Goal: Task Accomplishment & Management: Use online tool/utility

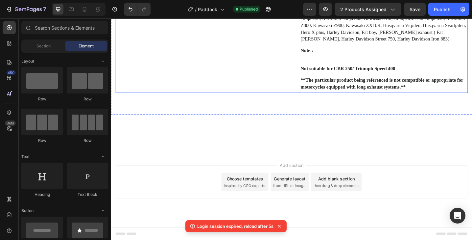
scroll to position [1026, 0]
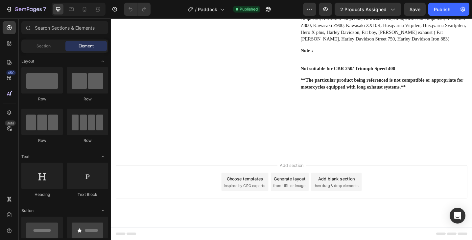
scroll to position [942, 0]
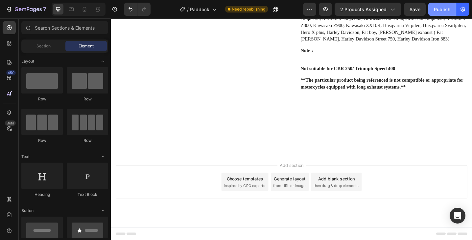
click at [446, 9] on div "Publish" at bounding box center [442, 9] width 16 height 7
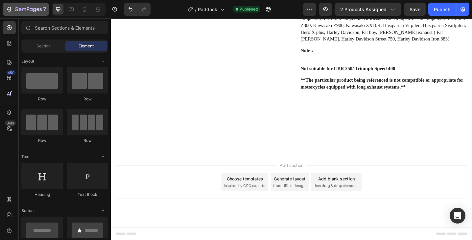
click at [28, 11] on icon "button" at bounding box center [28, 10] width 27 height 6
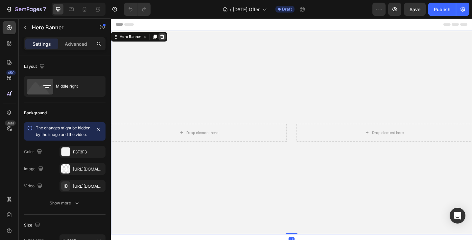
click at [169, 38] on div at bounding box center [167, 39] width 8 height 8
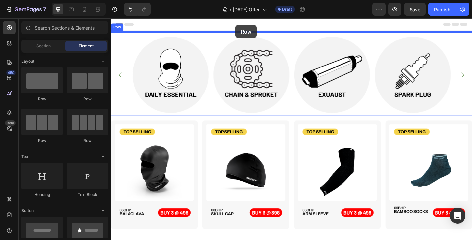
drag, startPoint x: 42, startPoint y: 80, endPoint x: 235, endPoint y: 25, distance: 201.0
click at [235, 0] on div "7 Version history / [DATE] Offer Draft Preview Save Publish 450 Beta Sections(1…" at bounding box center [236, 0] width 472 height 0
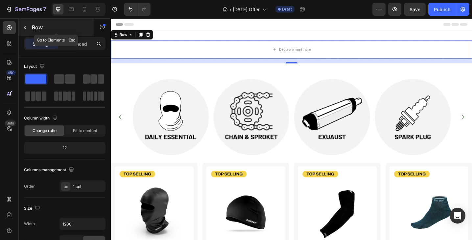
click at [26, 29] on icon "button" at bounding box center [25, 28] width 2 height 4
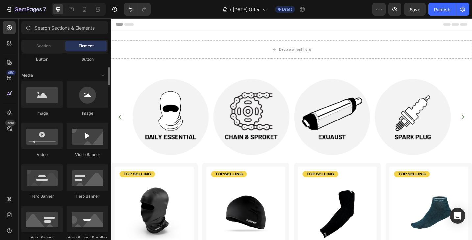
scroll to position [191, 0]
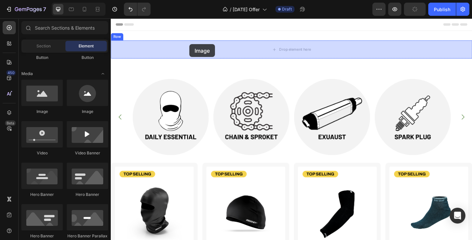
drag, startPoint x: 42, startPoint y: 89, endPoint x: 189, endPoint y: 44, distance: 153.8
click at [189, 0] on div "7 Version history / [DATE] Offer Draft Preview Publish 450 Beta Sections(18) El…" at bounding box center [236, 0] width 472 height 0
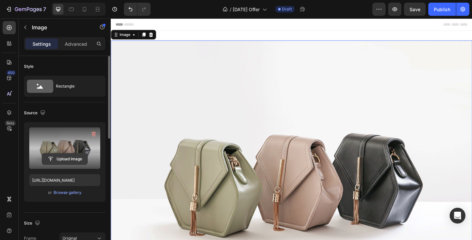
click at [68, 158] on input "file" at bounding box center [64, 158] width 45 height 11
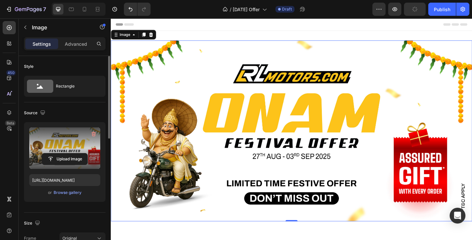
type input "[URL][DOMAIN_NAME]"
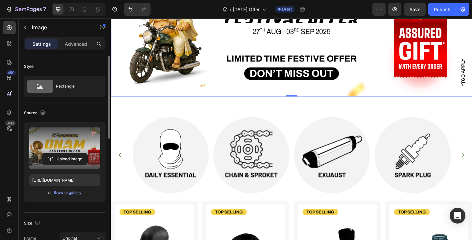
scroll to position [144, 0]
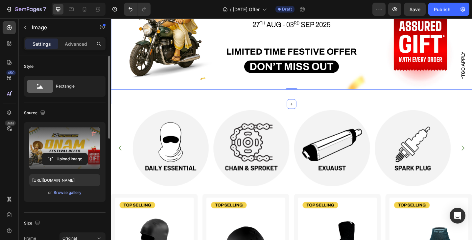
click at [329, 102] on div "Image 0 Row Section 1" at bounding box center [308, 0] width 394 height 224
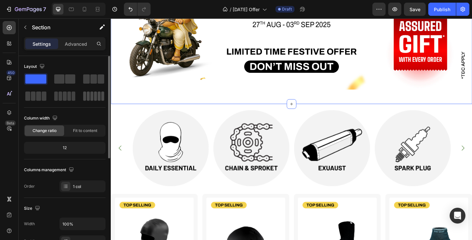
drag, startPoint x: 35, startPoint y: 99, endPoint x: 91, endPoint y: 97, distance: 55.9
click at [91, 97] on div at bounding box center [65, 87] width 82 height 29
drag, startPoint x: 40, startPoint y: 97, endPoint x: 37, endPoint y: 93, distance: 4.7
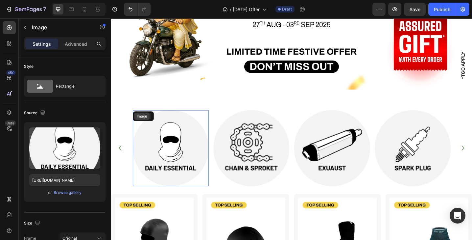
click at [139, 123] on div "Image" at bounding box center [144, 125] width 17 height 8
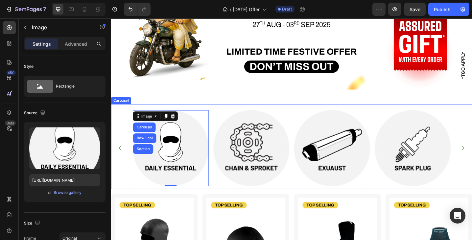
click at [240, 115] on div "Image Carousel Row 1 col Section 0 Image Image Image Image Image Image Image Im…" at bounding box center [308, 158] width 394 height 93
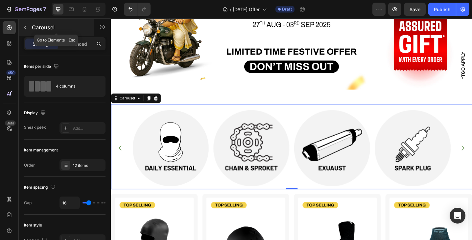
click at [25, 30] on icon "button" at bounding box center [25, 27] width 5 height 5
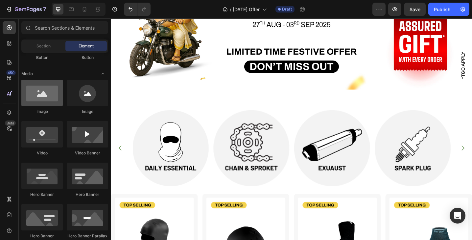
scroll to position [0, 0]
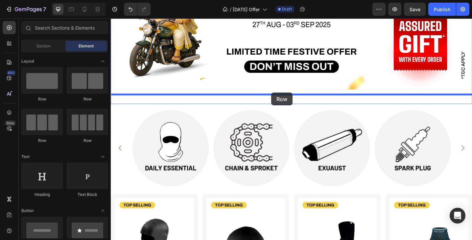
drag, startPoint x: 89, startPoint y: 125, endPoint x: 271, endPoint y: 92, distance: 184.9
click at [271, 0] on div "7 Version history / [DATE] Offer Draft Preview Save Publish 450 Beta Sections(1…" at bounding box center [236, 0] width 472 height 0
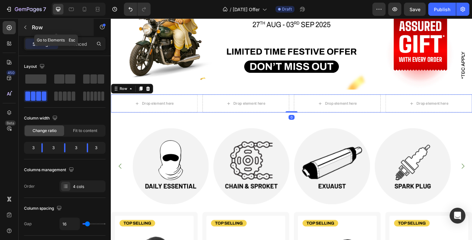
click at [25, 30] on button "button" at bounding box center [25, 27] width 11 height 11
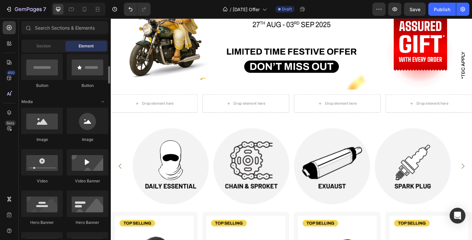
scroll to position [179, 0]
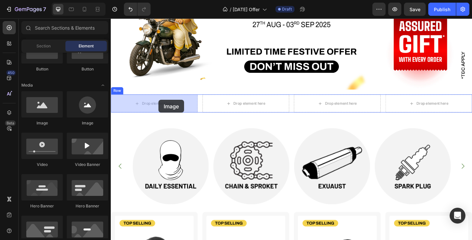
drag, startPoint x: 42, startPoint y: 106, endPoint x: 158, endPoint y: 100, distance: 116.5
click at [158, 0] on div "7 Version history / [DATE] Offer Draft Preview Save Publish 450 Beta Sections(1…" at bounding box center [236, 0] width 472 height 0
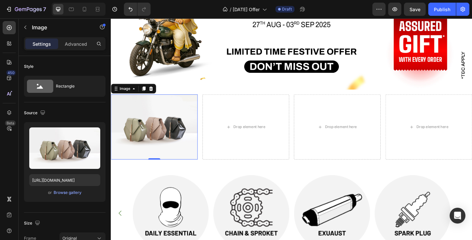
click at [162, 135] on img at bounding box center [158, 136] width 95 height 71
click at [69, 194] on div "Browse gallery" at bounding box center [68, 192] width 28 height 6
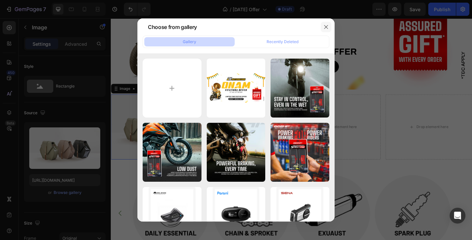
click at [325, 27] on icon "button" at bounding box center [325, 26] width 5 height 5
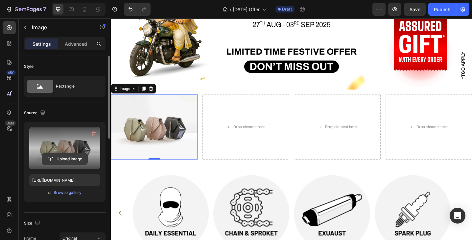
click at [65, 157] on input "file" at bounding box center [64, 158] width 45 height 11
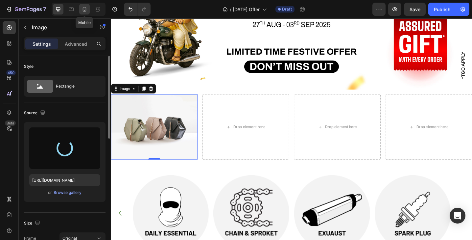
click at [85, 11] on icon at bounding box center [84, 9] width 7 height 7
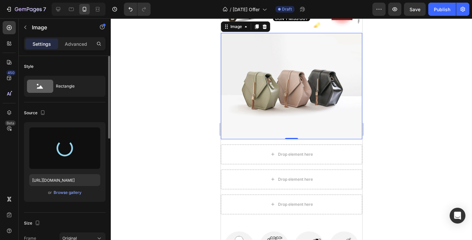
scroll to position [77, 0]
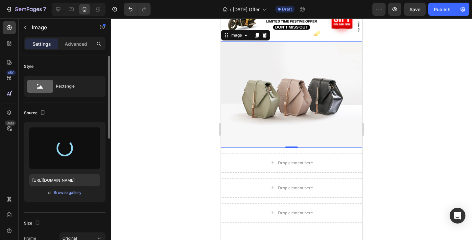
type input "[URL][DOMAIN_NAME]"
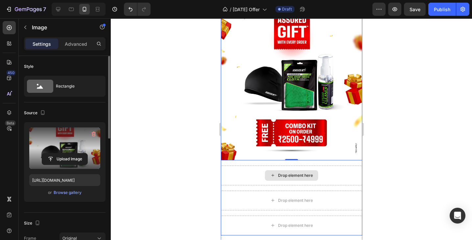
scroll to position [200, 0]
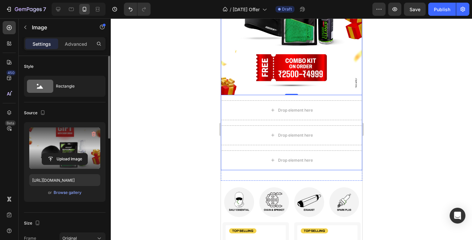
click at [280, 121] on div "Image 0 Drop element here Drop element here Drop element here Row" at bounding box center [291, 44] width 141 height 252
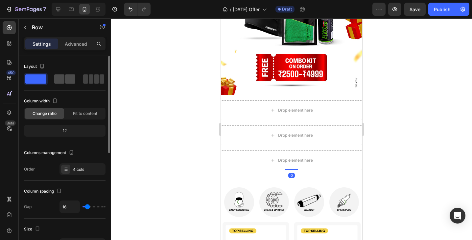
click at [64, 79] on div at bounding box center [64, 78] width 21 height 9
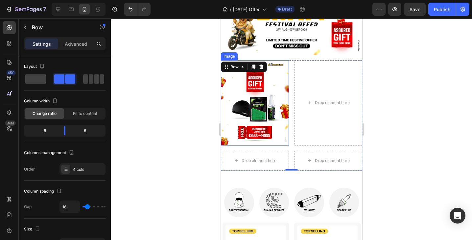
scroll to position [52, 0]
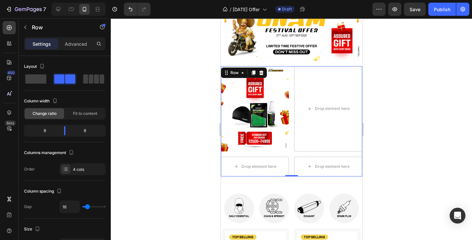
click at [415, 110] on div at bounding box center [291, 128] width 361 height 221
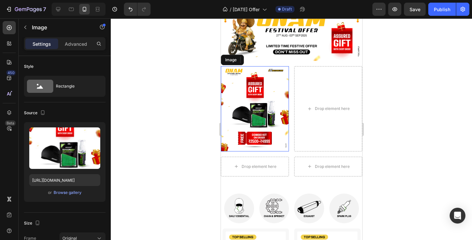
click at [261, 102] on img at bounding box center [255, 108] width 68 height 85
